Goal: Information Seeking & Learning: Learn about a topic

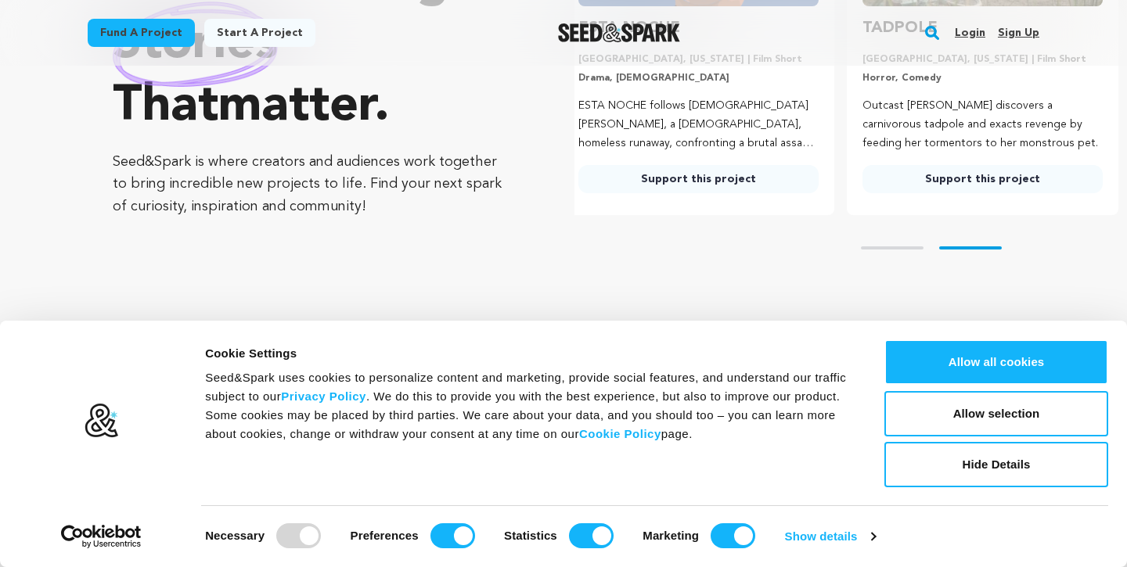
scroll to position [0, 297]
click at [456, 527] on input "Preferences" at bounding box center [452, 536] width 45 height 25
checkbox input "false"
click at [577, 530] on input "Statistics" at bounding box center [591, 536] width 45 height 25
checkbox input "false"
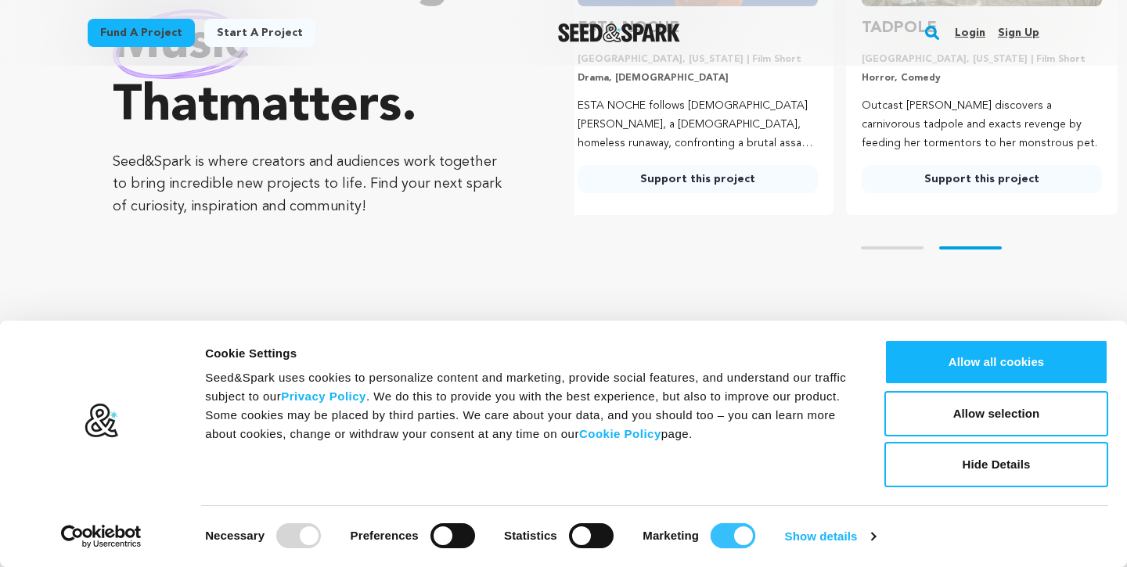
click at [724, 538] on input "Marketing" at bounding box center [733, 536] width 45 height 25
checkbox input "false"
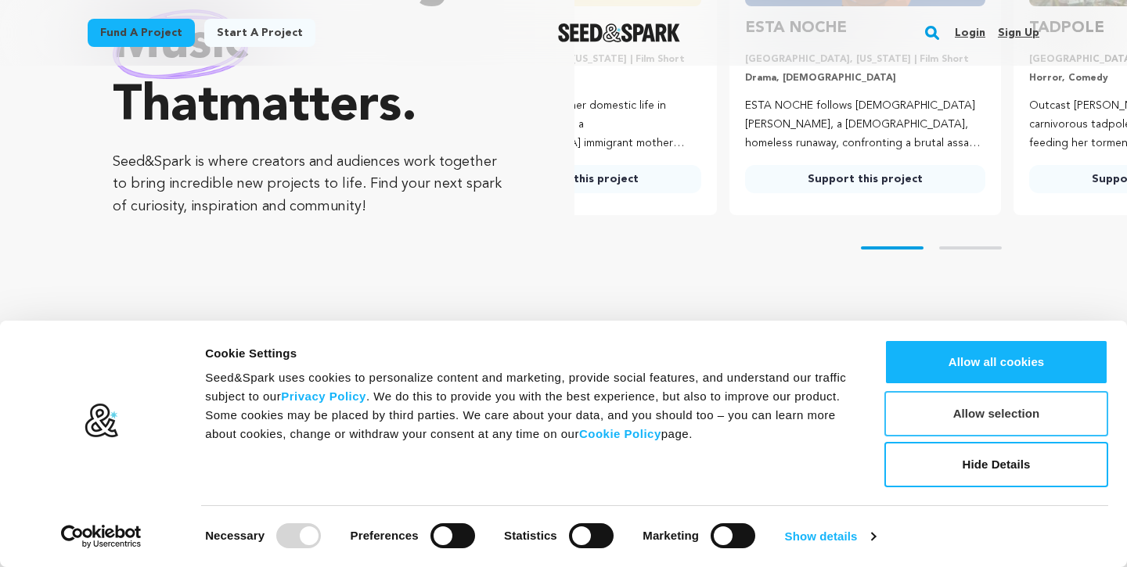
click at [974, 412] on button "Allow selection" at bounding box center [996, 413] width 224 height 45
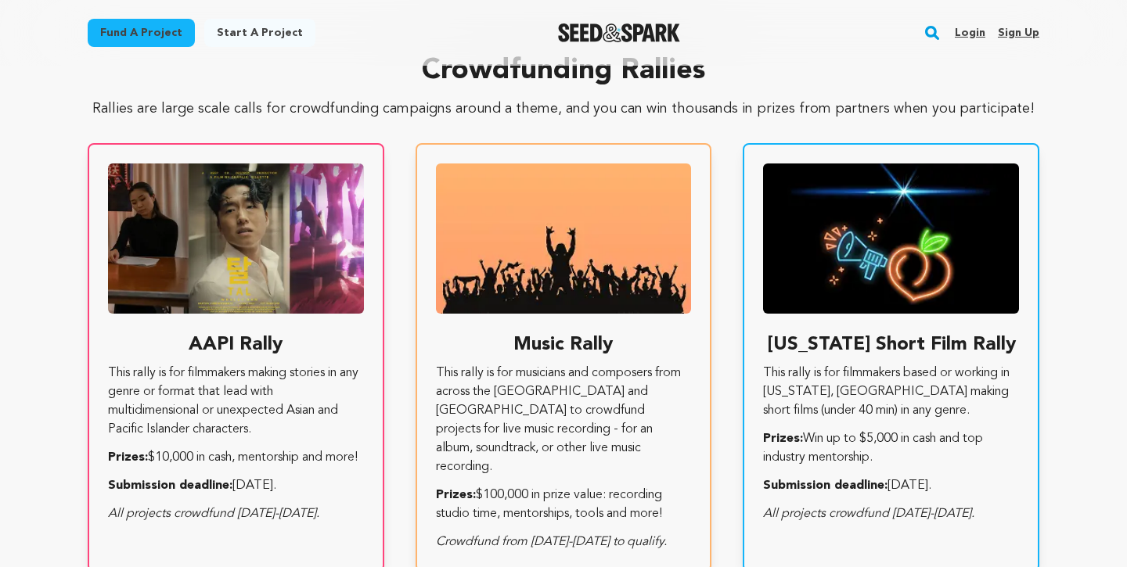
scroll to position [0, 0]
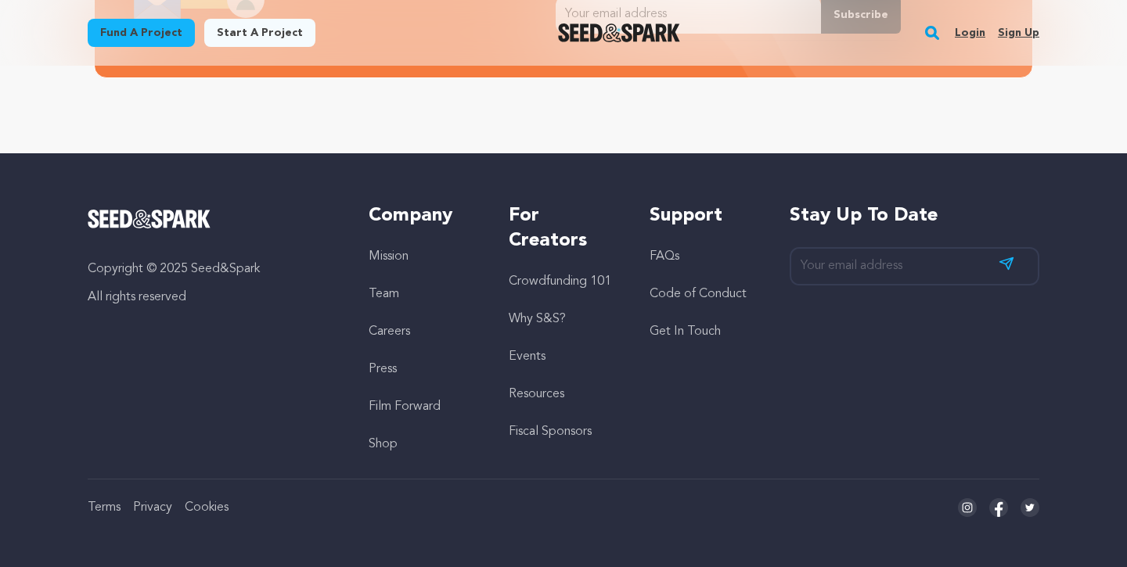
click at [547, 280] on link "Crowdfunding 101" at bounding box center [560, 281] width 103 height 13
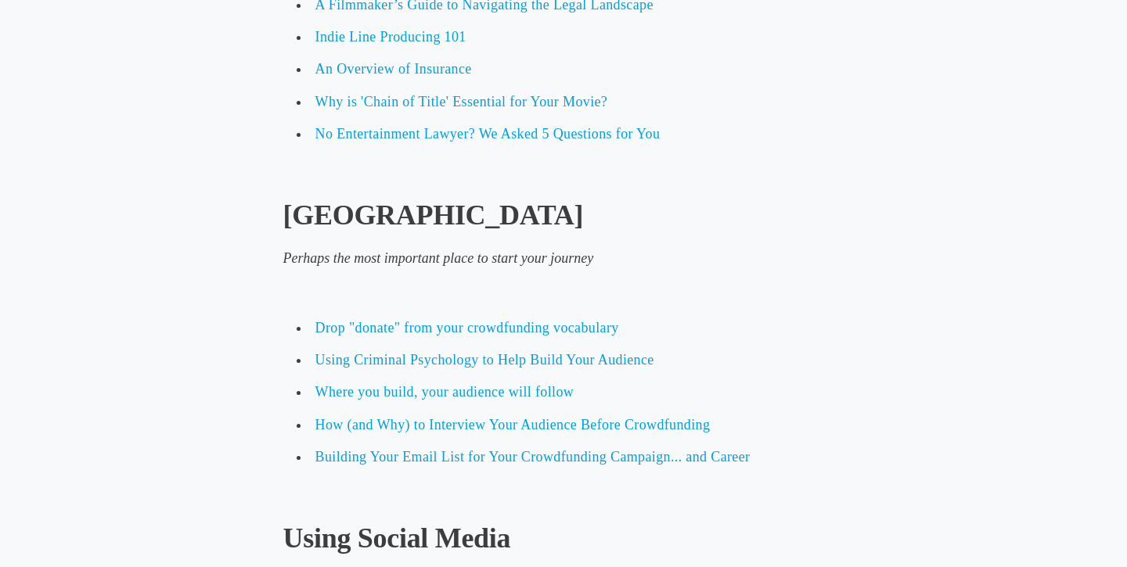
scroll to position [2216, 0]
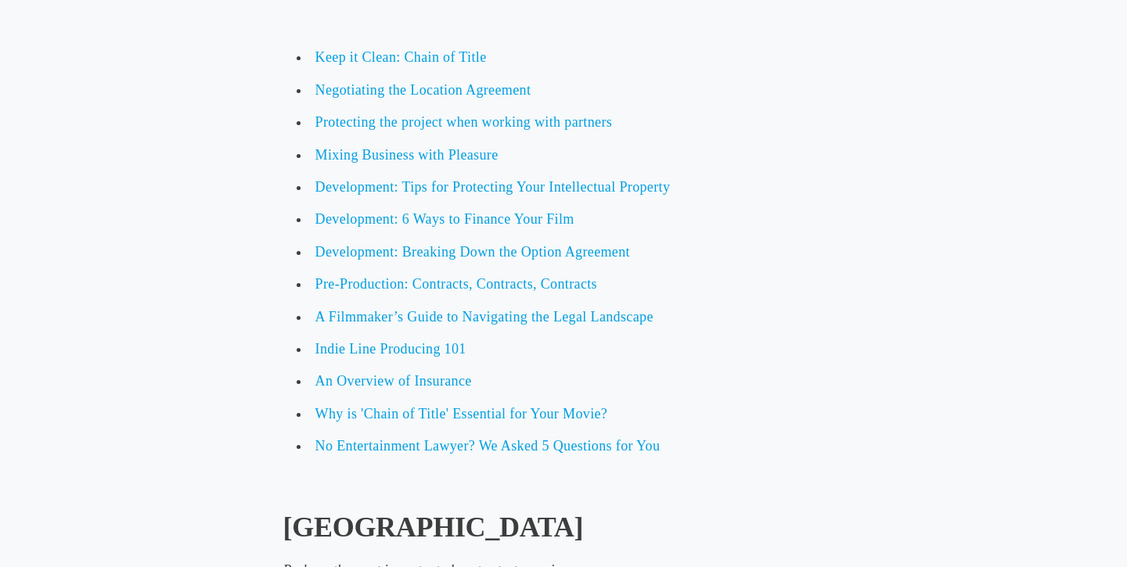
click at [653, 64] on li "Keep it Clean: Chain of Title" at bounding box center [564, 57] width 549 height 32
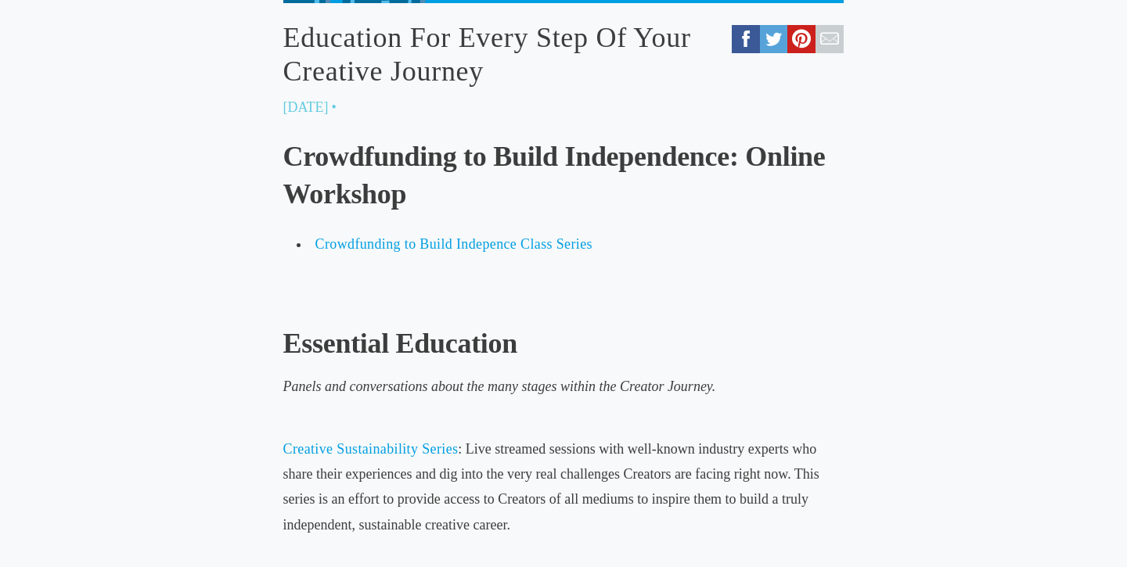
scroll to position [0, 0]
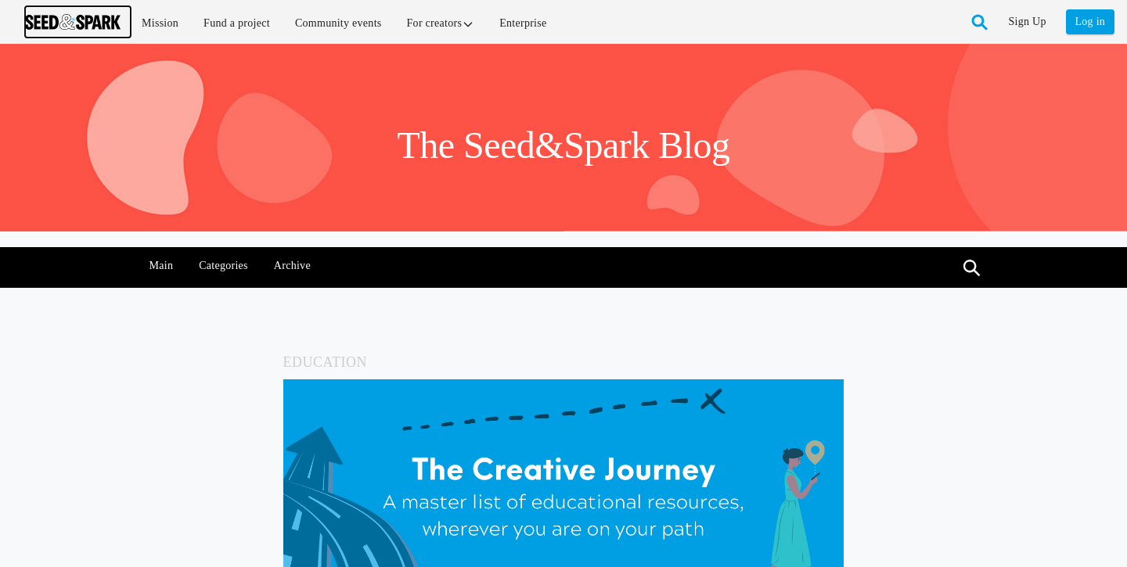
click at [93, 20] on img at bounding box center [72, 22] width 95 height 16
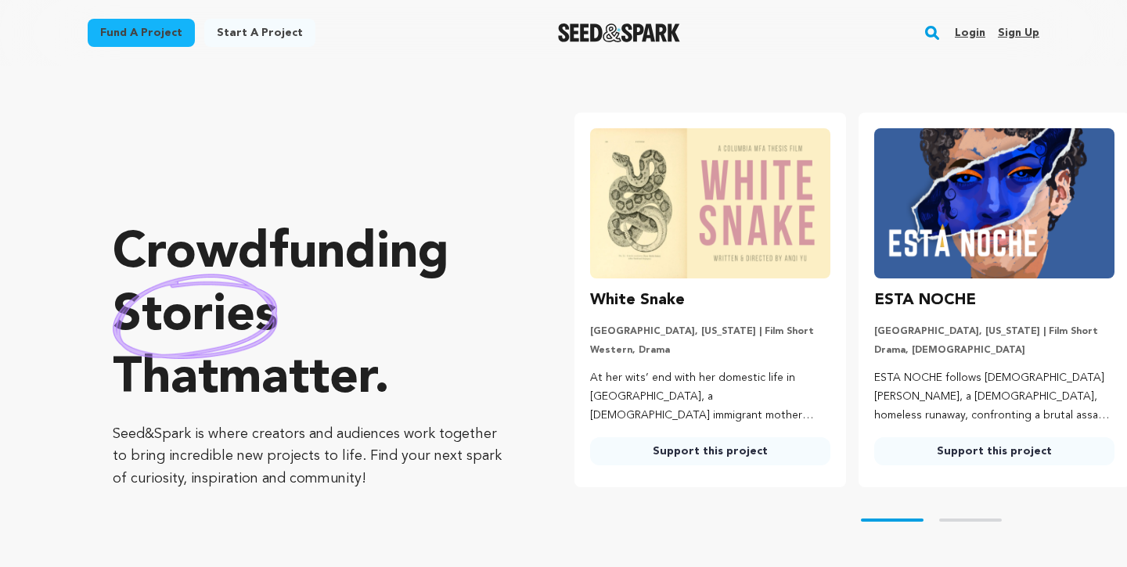
click at [254, 30] on link "Start a project" at bounding box center [259, 33] width 111 height 28
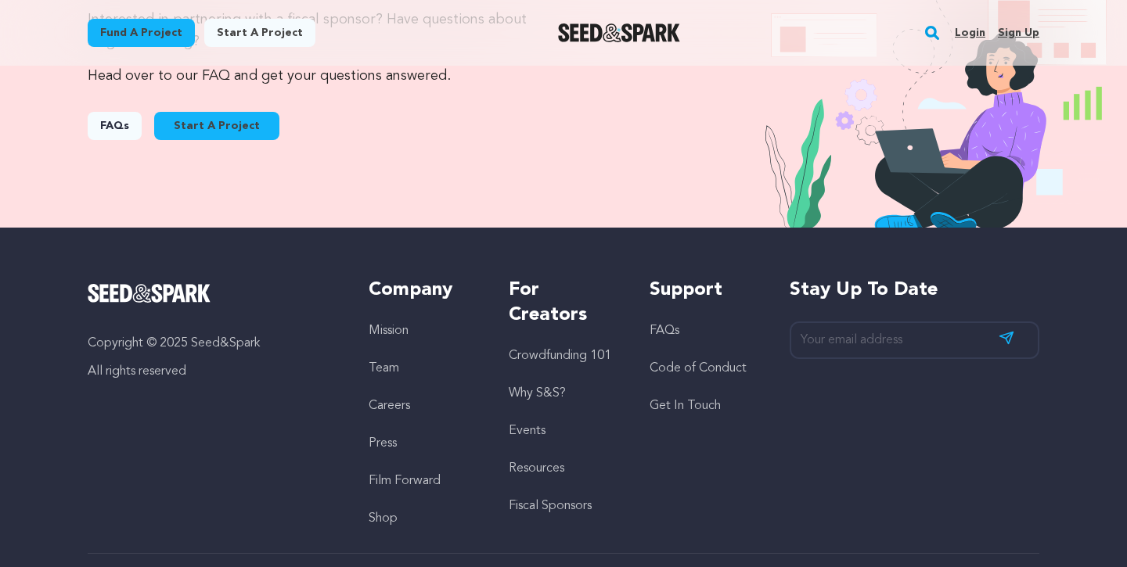
scroll to position [1673, 0]
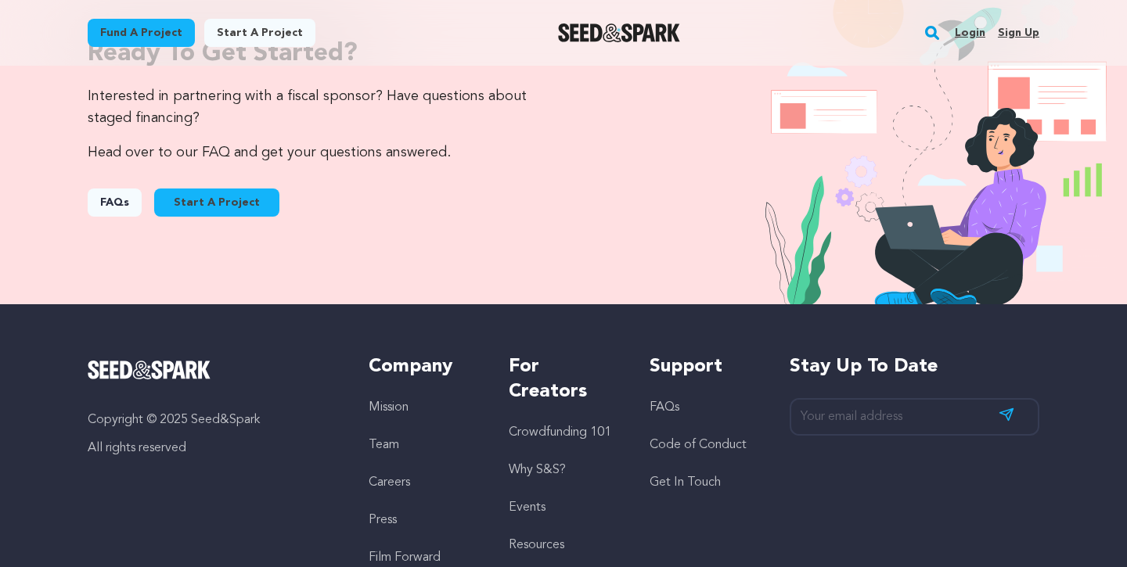
click at [119, 197] on link "FAQs" at bounding box center [115, 203] width 54 height 28
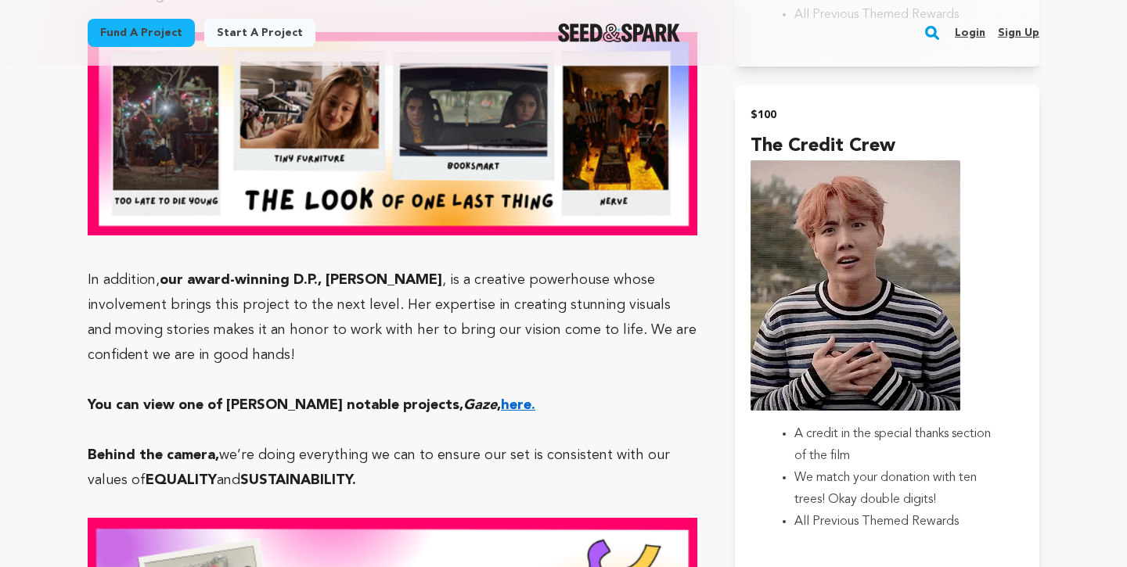
scroll to position [2825, 0]
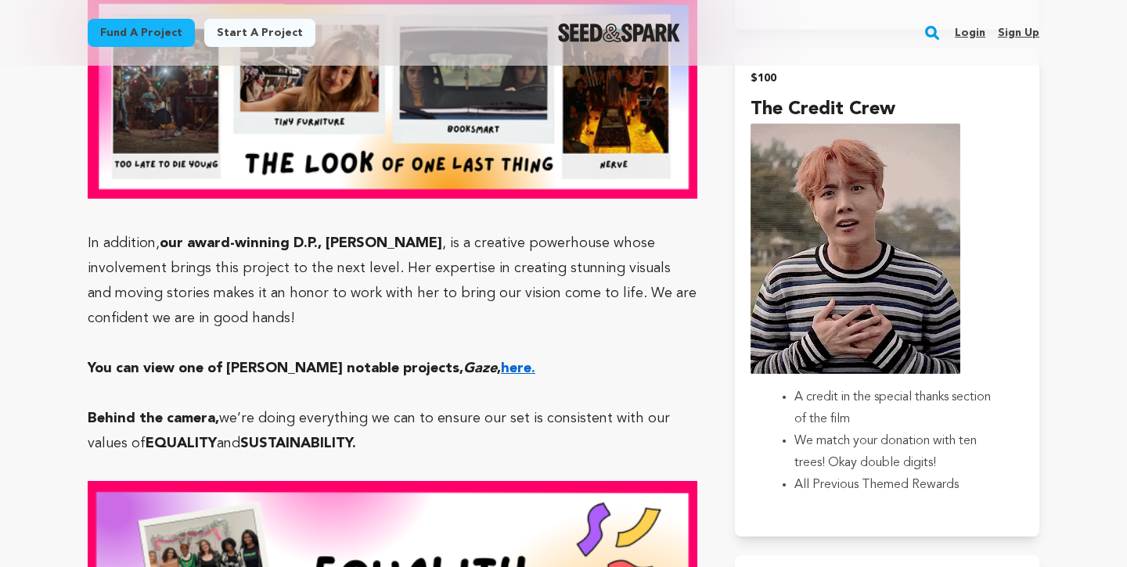
click at [423, 231] on p "In addition, our award-winning D.P., Cassidy DeVol , is a creative powerhouse w…" at bounding box center [393, 281] width 610 height 100
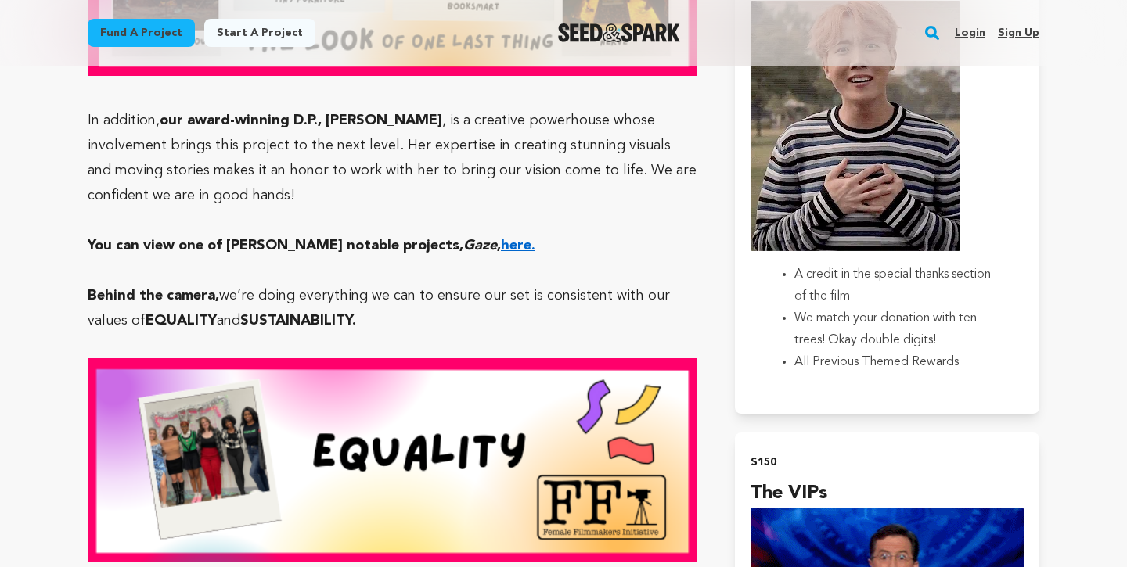
scroll to position [2988, 0]
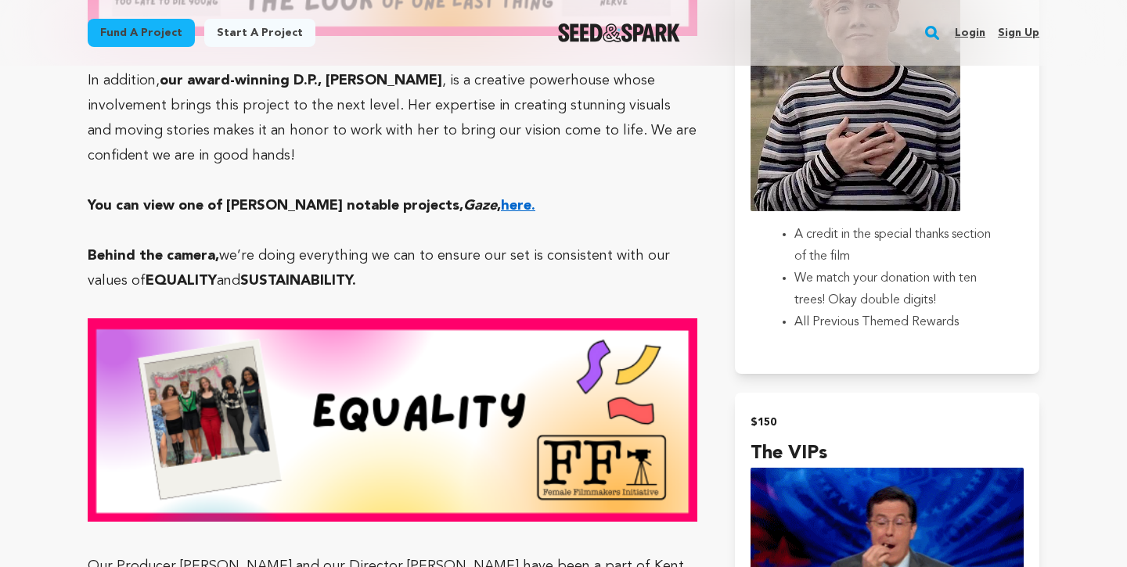
click at [419, 243] on p "Behind the camera, we’re doing everything we can to ensure our set is consisten…" at bounding box center [393, 268] width 610 height 50
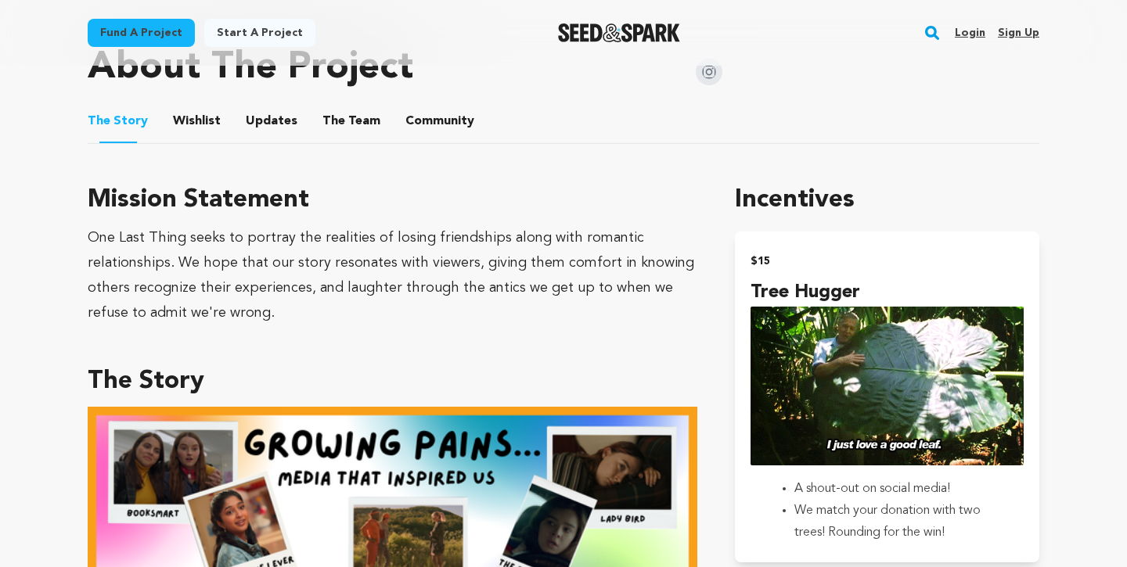
scroll to position [813, 0]
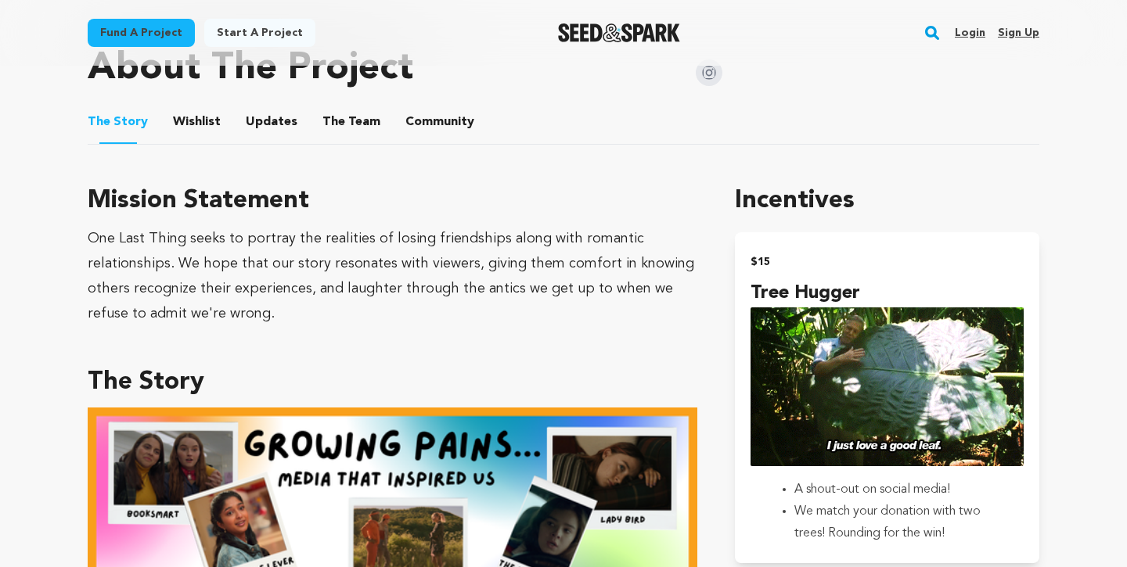
click at [423, 118] on button "Community" at bounding box center [440, 125] width 38 height 38
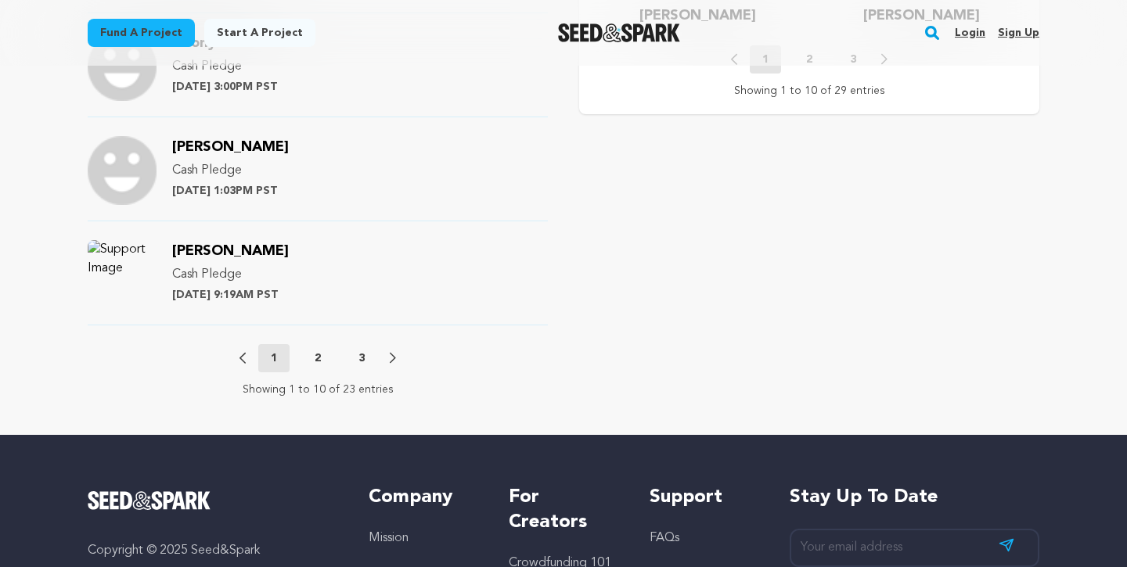
scroll to position [1769, 0]
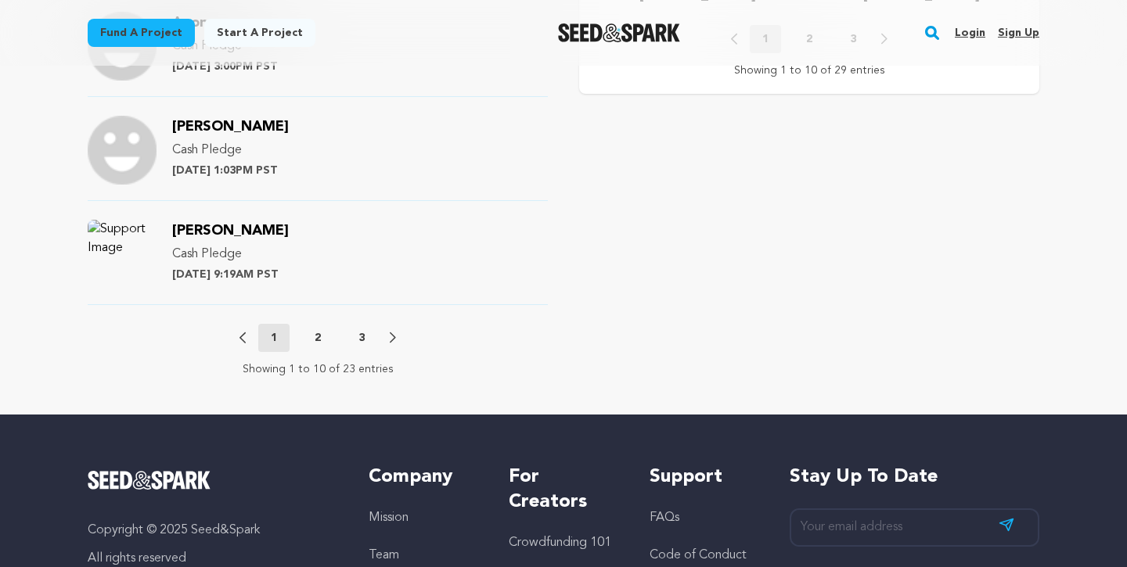
click at [314, 333] on button "2" at bounding box center [317, 338] width 31 height 16
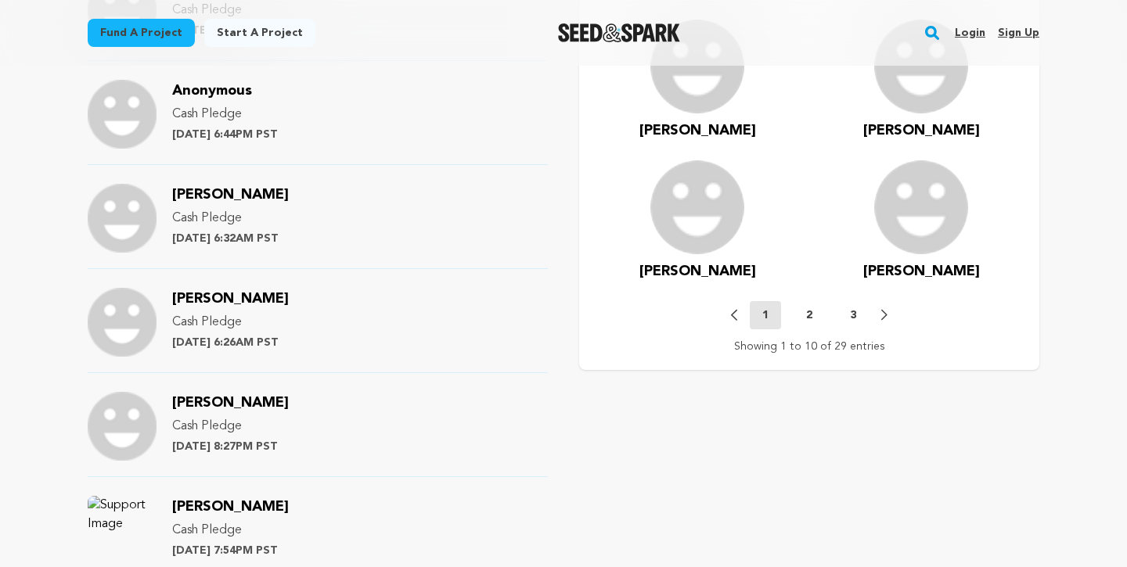
scroll to position [1555, 0]
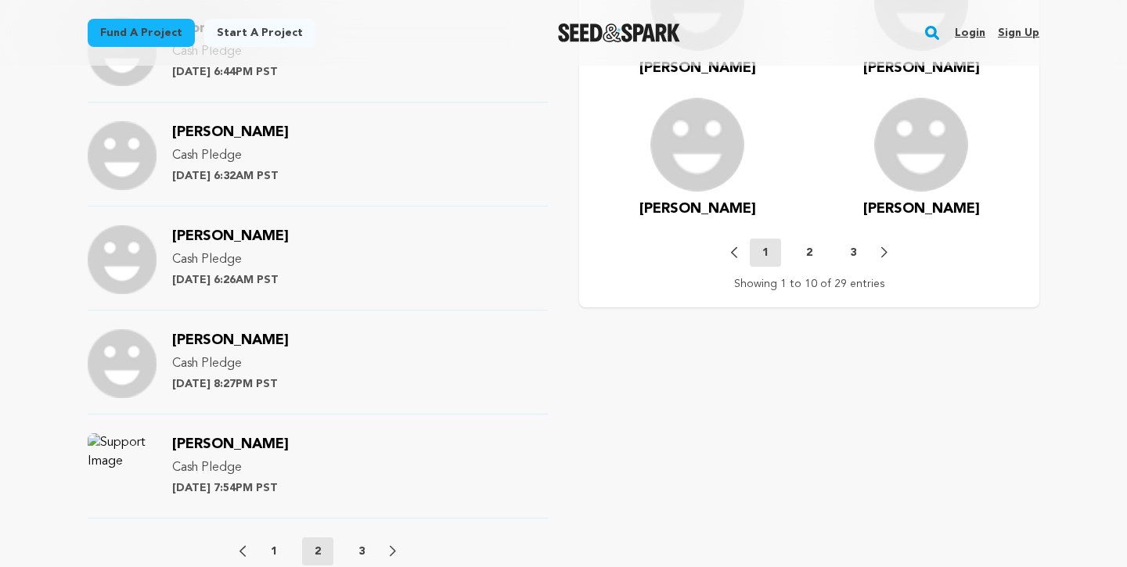
click at [362, 552] on p "3" at bounding box center [361, 552] width 6 height 16
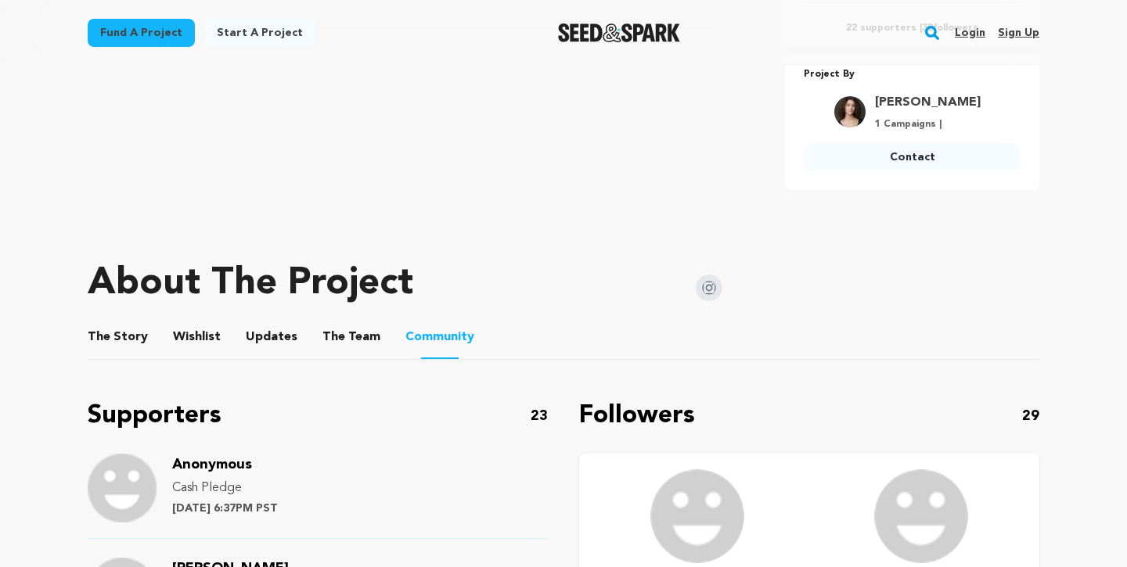
scroll to position [550, 0]
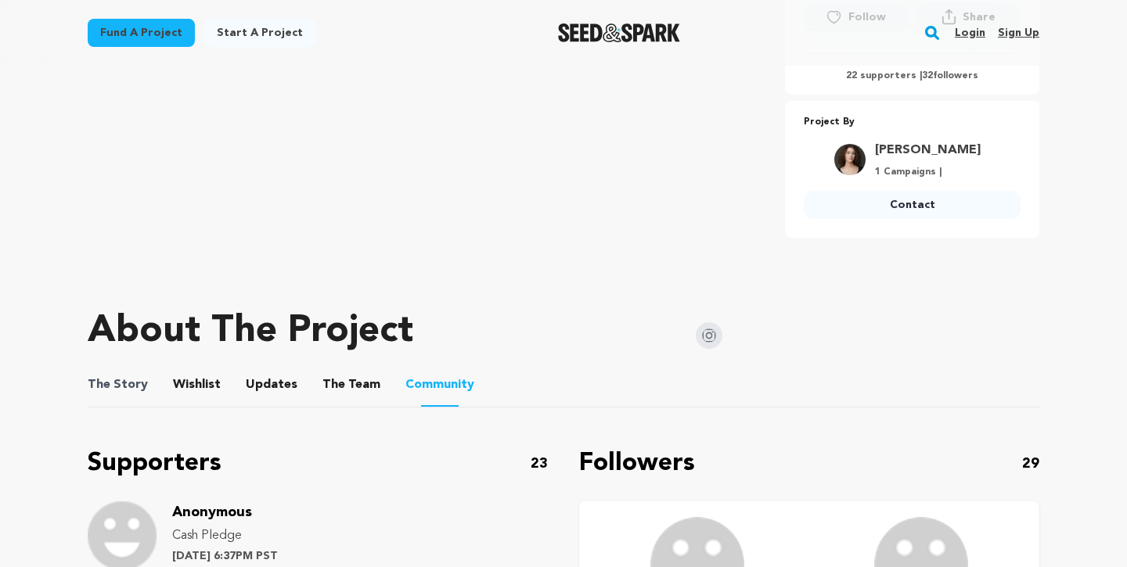
click at [139, 391] on span "The Story" at bounding box center [118, 385] width 60 height 19
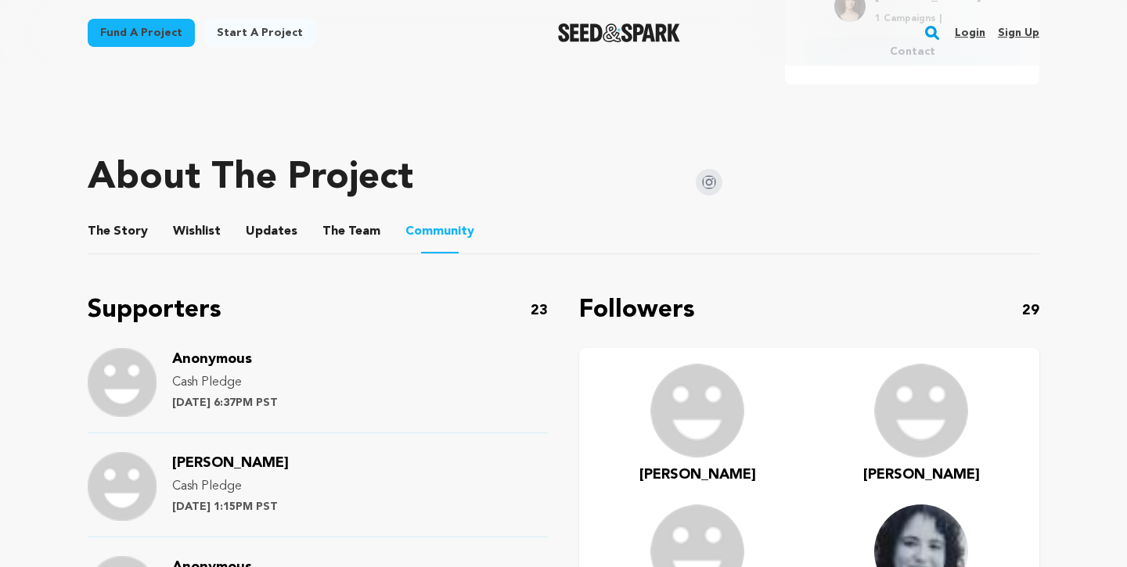
scroll to position [0, 0]
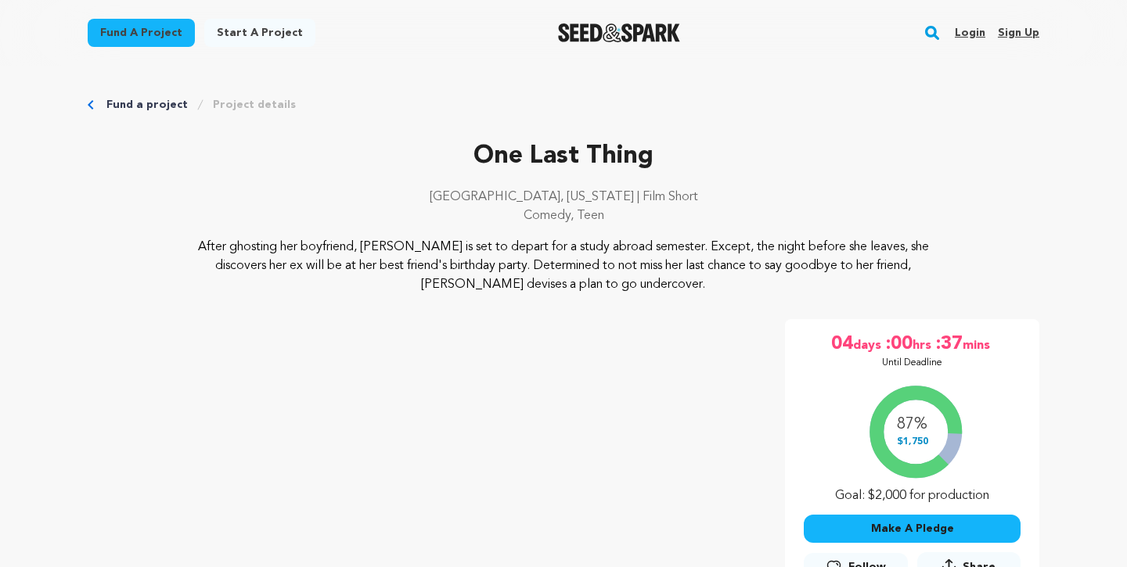
click at [694, 176] on div "One Last Thing Kent, Ohio | Film Short Comedy, Teen" at bounding box center [564, 188] width 952 height 100
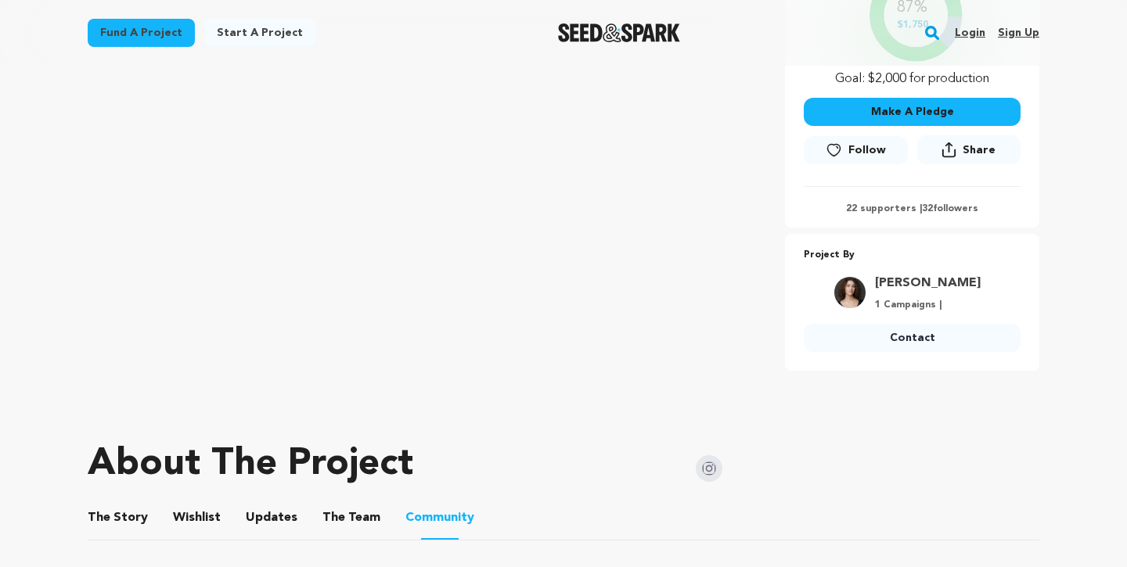
scroll to position [678, 0]
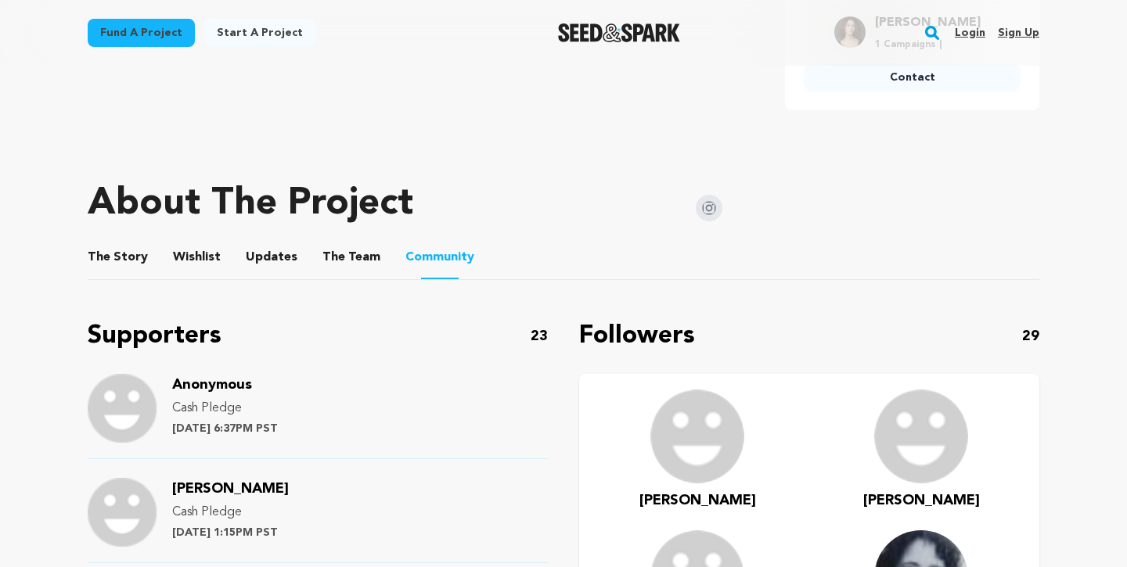
click at [124, 265] on button "The Story" at bounding box center [118, 261] width 38 height 38
